Goal: Information Seeking & Learning: Find specific fact

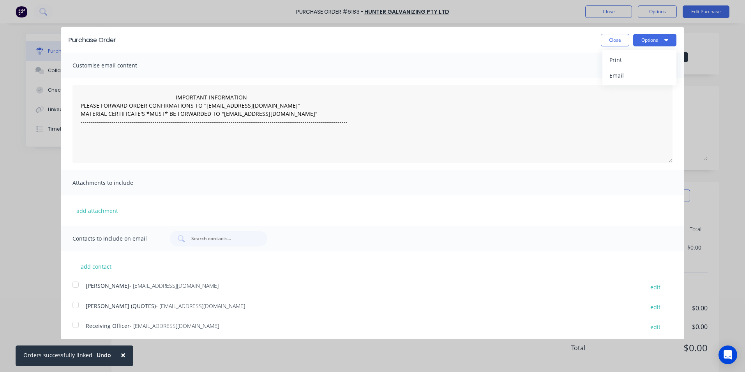
click at [624, 42] on div "Close Options Print Email" at bounding box center [639, 40] width 76 height 12
click at [620, 45] on button "Close" at bounding box center [615, 40] width 28 height 12
type textarea "x"
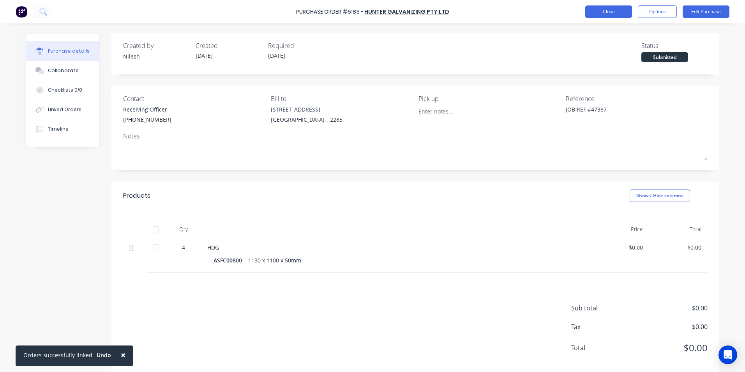
click at [594, 8] on button "Close" at bounding box center [608, 11] width 47 height 12
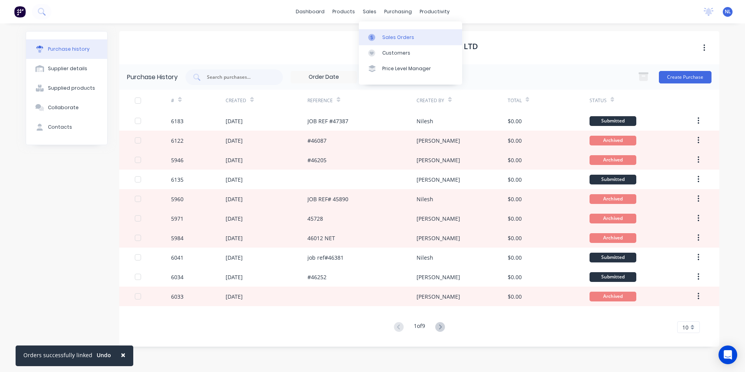
click at [403, 35] on div "Sales Orders" at bounding box center [398, 37] width 32 height 7
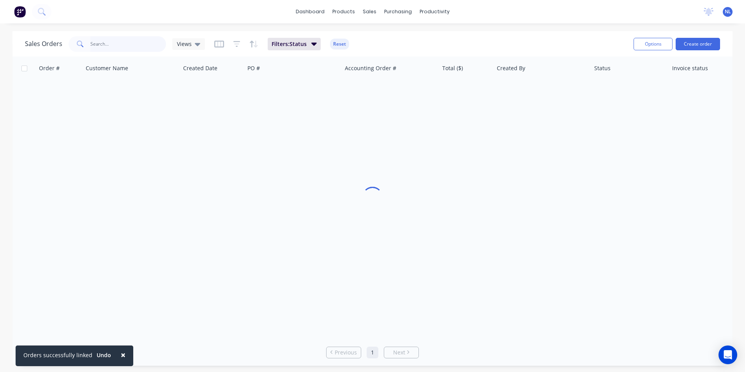
click at [115, 41] on input "text" at bounding box center [128, 44] width 76 height 16
type input "47304"
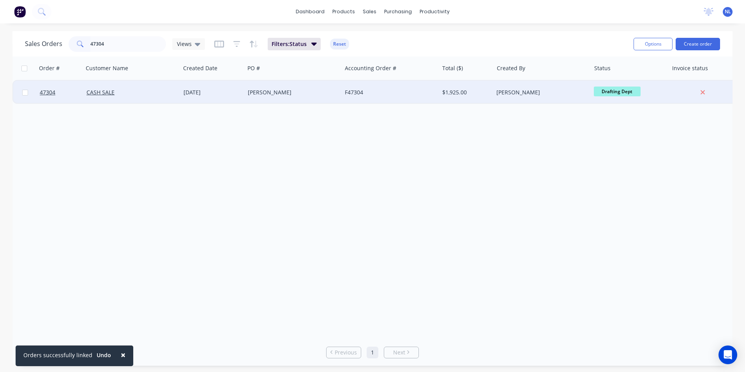
click at [320, 96] on div "[PERSON_NAME]" at bounding box center [293, 92] width 97 height 23
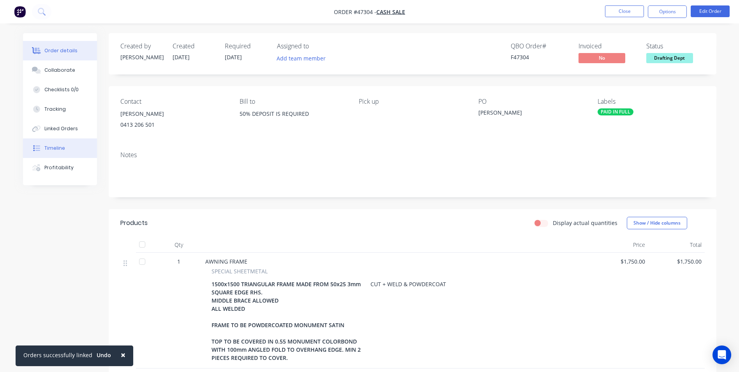
click at [63, 151] on div "Timeline" at bounding box center [54, 147] width 21 height 7
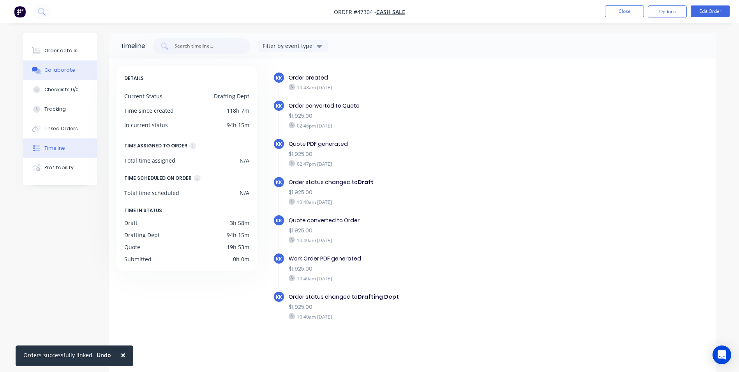
click at [63, 67] on div "Collaborate" at bounding box center [59, 70] width 31 height 7
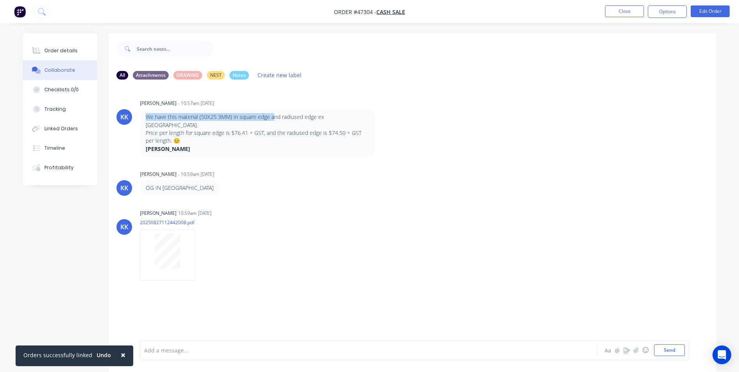
drag, startPoint x: 147, startPoint y: 115, endPoint x: 273, endPoint y: 118, distance: 125.8
click at [273, 118] on p "We have this material (50X25 3MM) in square edge and radiused edge ex [GEOGRAPH…" at bounding box center [257, 121] width 223 height 16
drag, startPoint x: 273, startPoint y: 118, endPoint x: 272, endPoint y: 123, distance: 4.7
click at [272, 129] on p "Price per length for square edge is $76.41 + GST, and the radiused edge is $74.…" at bounding box center [257, 137] width 223 height 16
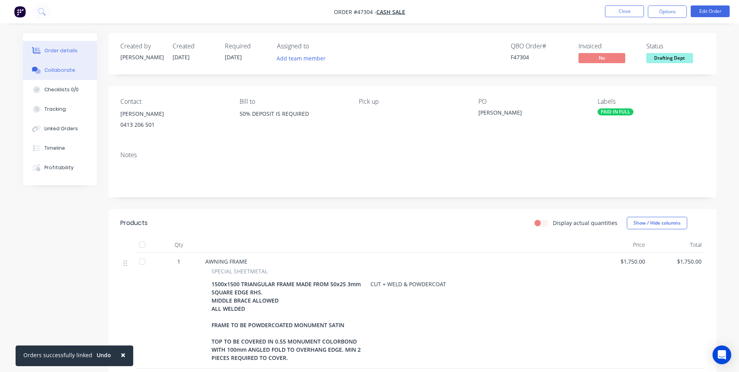
click at [51, 75] on button "Collaborate" at bounding box center [60, 69] width 74 height 19
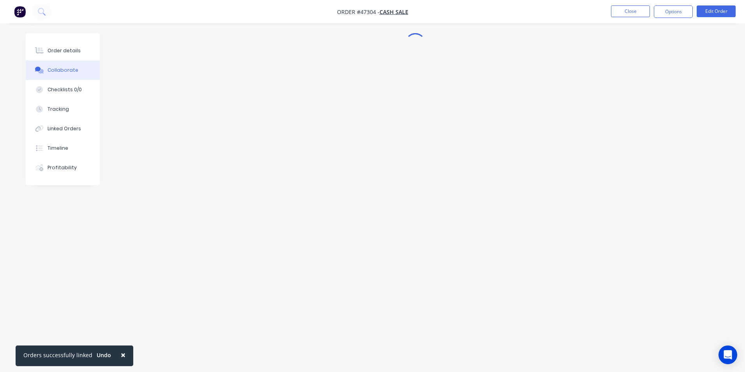
click at [45, 67] on button "Collaborate" at bounding box center [63, 69] width 74 height 19
